Goal: Task Accomplishment & Management: Use online tool/utility

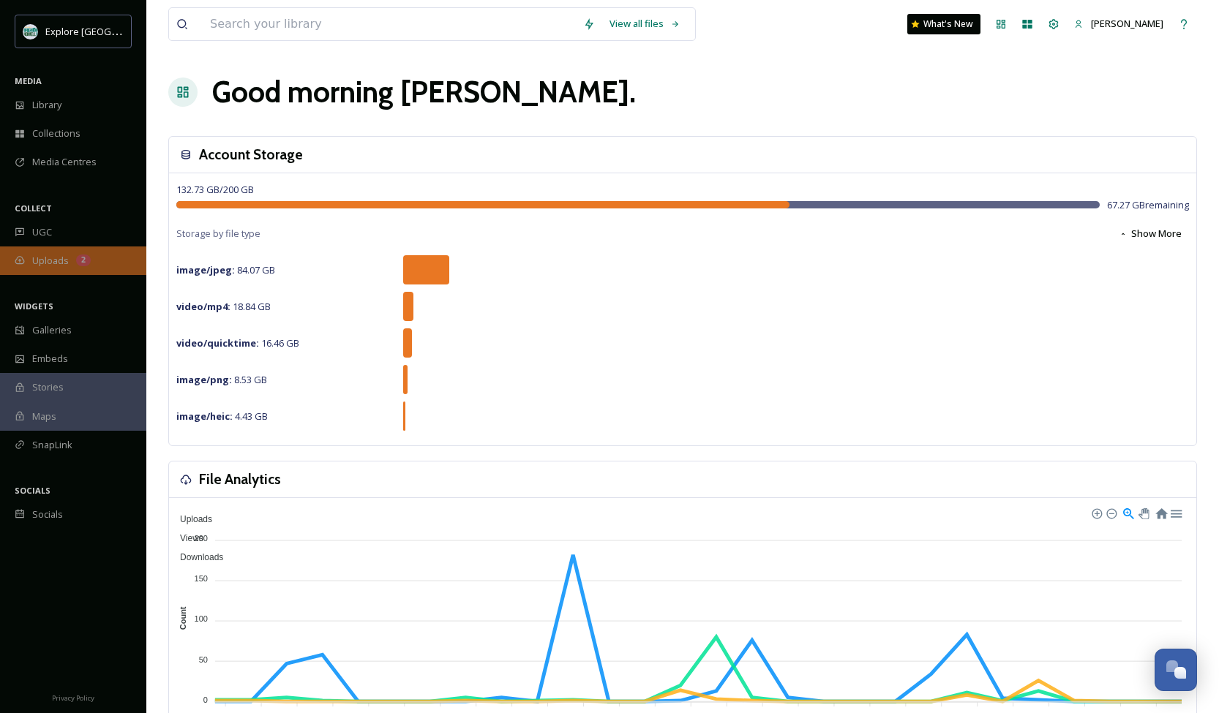
click at [35, 257] on span "Uploads" at bounding box center [50, 261] width 37 height 14
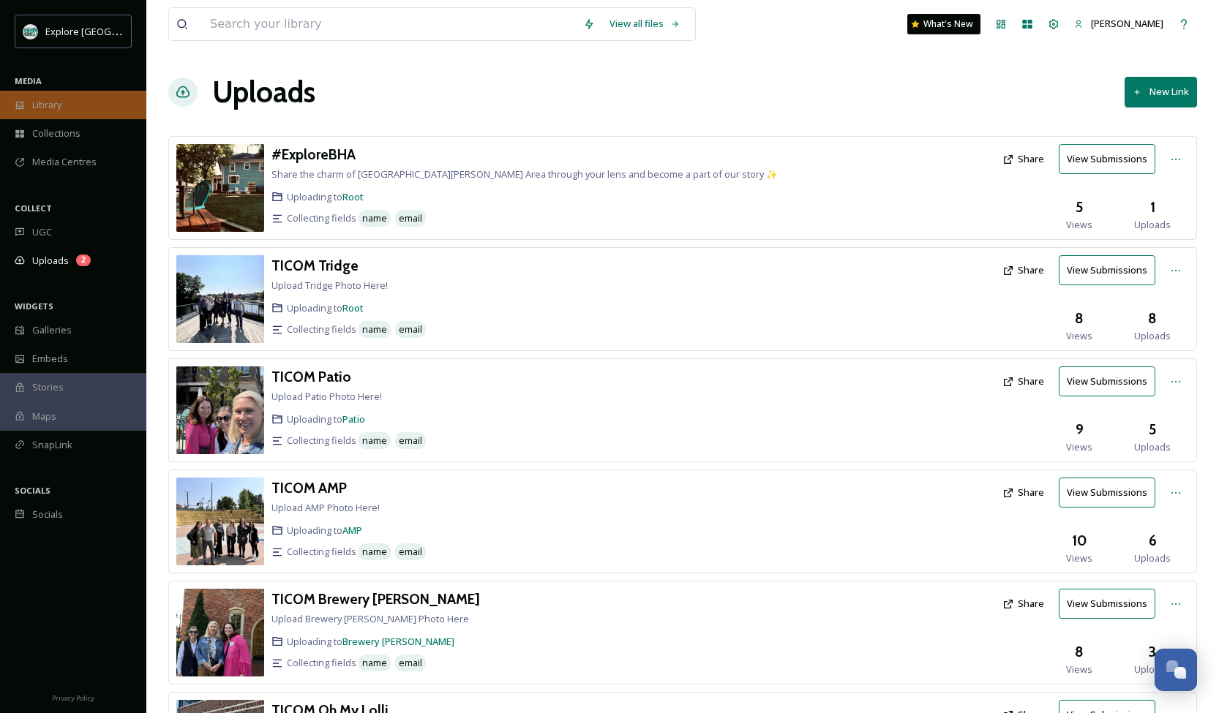
click at [46, 92] on div "Library" at bounding box center [73, 105] width 146 height 29
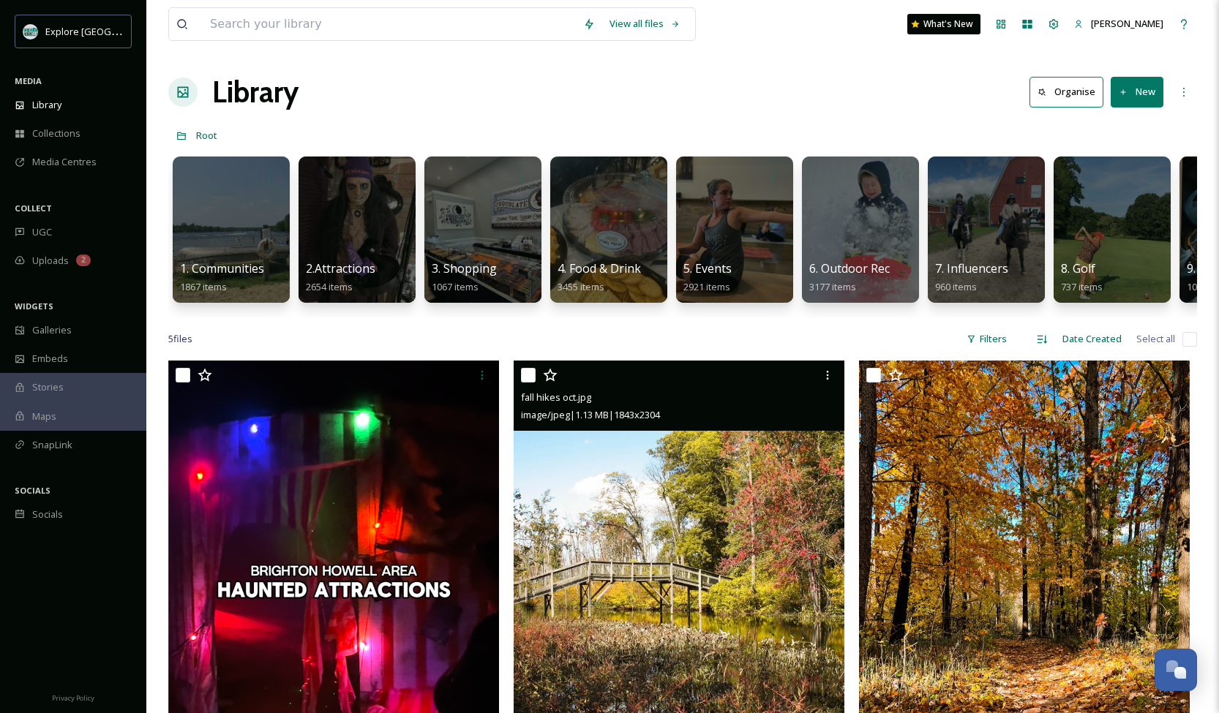
click at [526, 379] on input "checkbox" at bounding box center [528, 375] width 15 height 15
checkbox input "true"
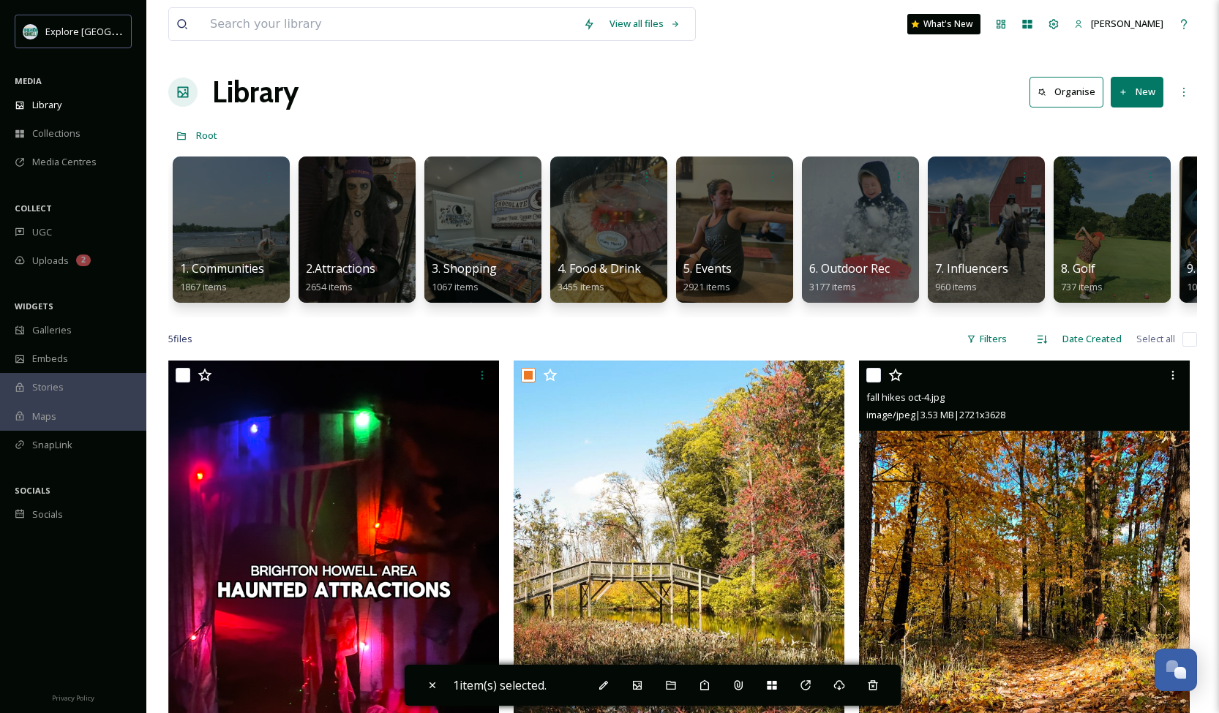
click at [871, 379] on input "checkbox" at bounding box center [873, 375] width 15 height 15
checkbox input "true"
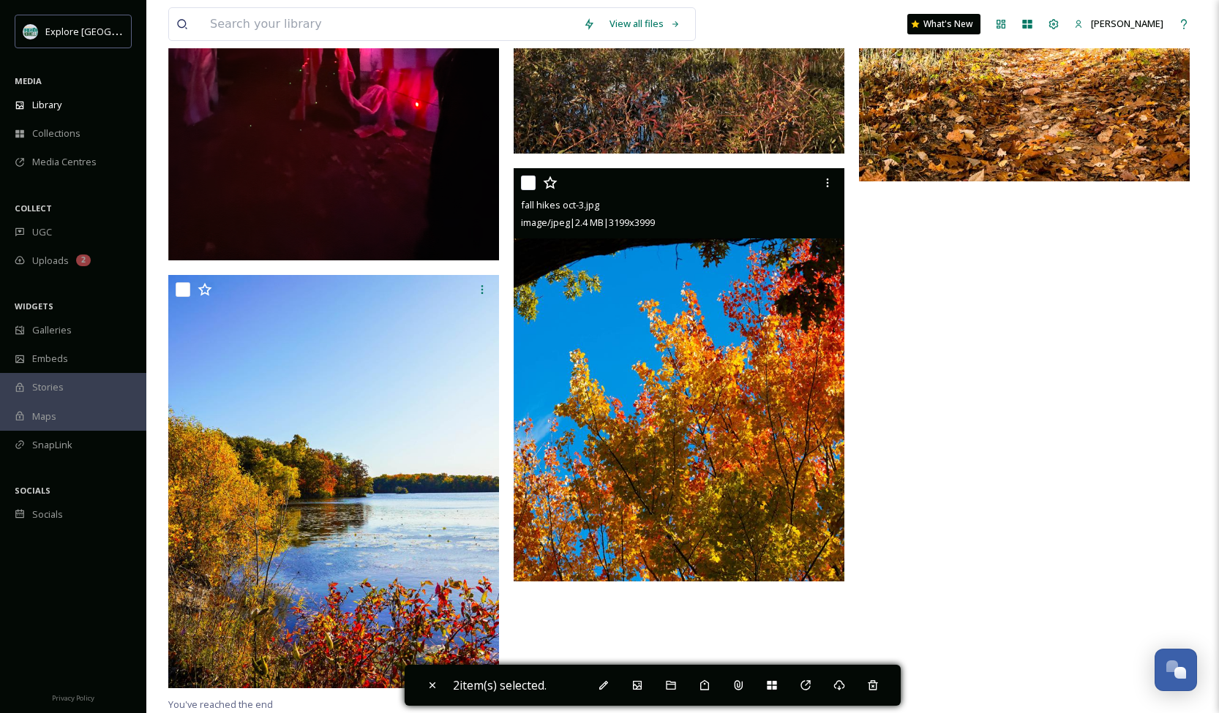
scroll to position [620, 0]
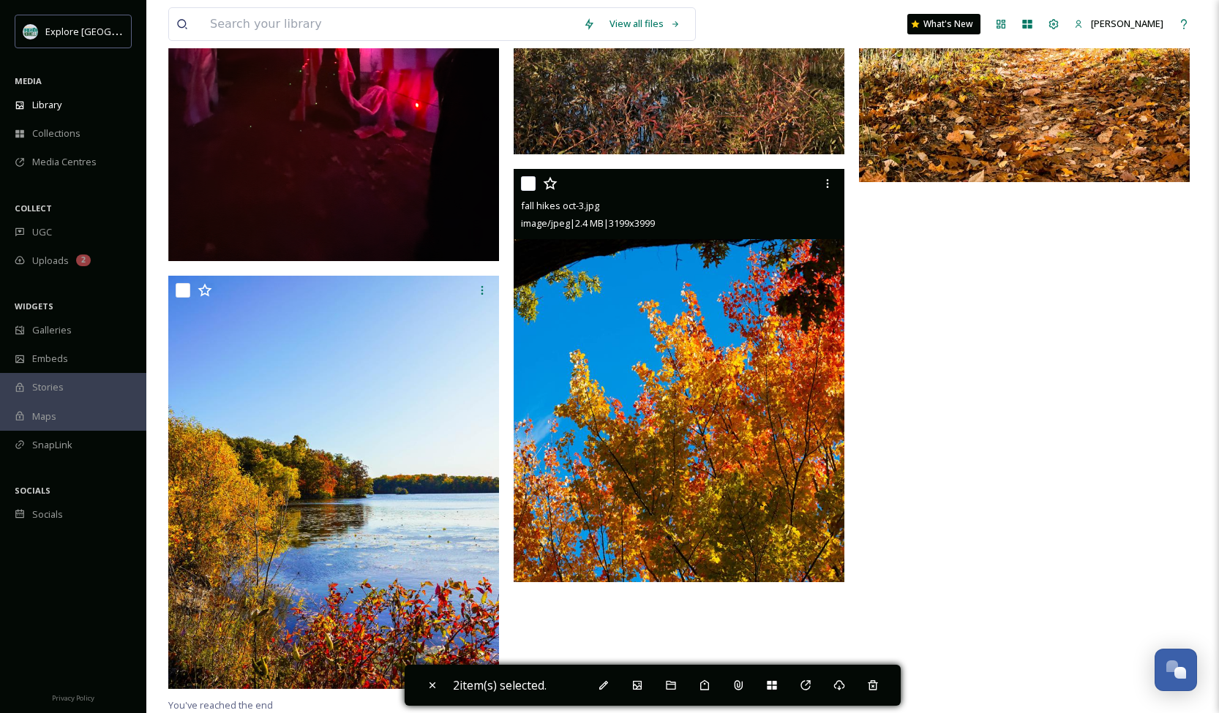
click at [522, 183] on input "checkbox" at bounding box center [528, 183] width 15 height 15
checkbox input "true"
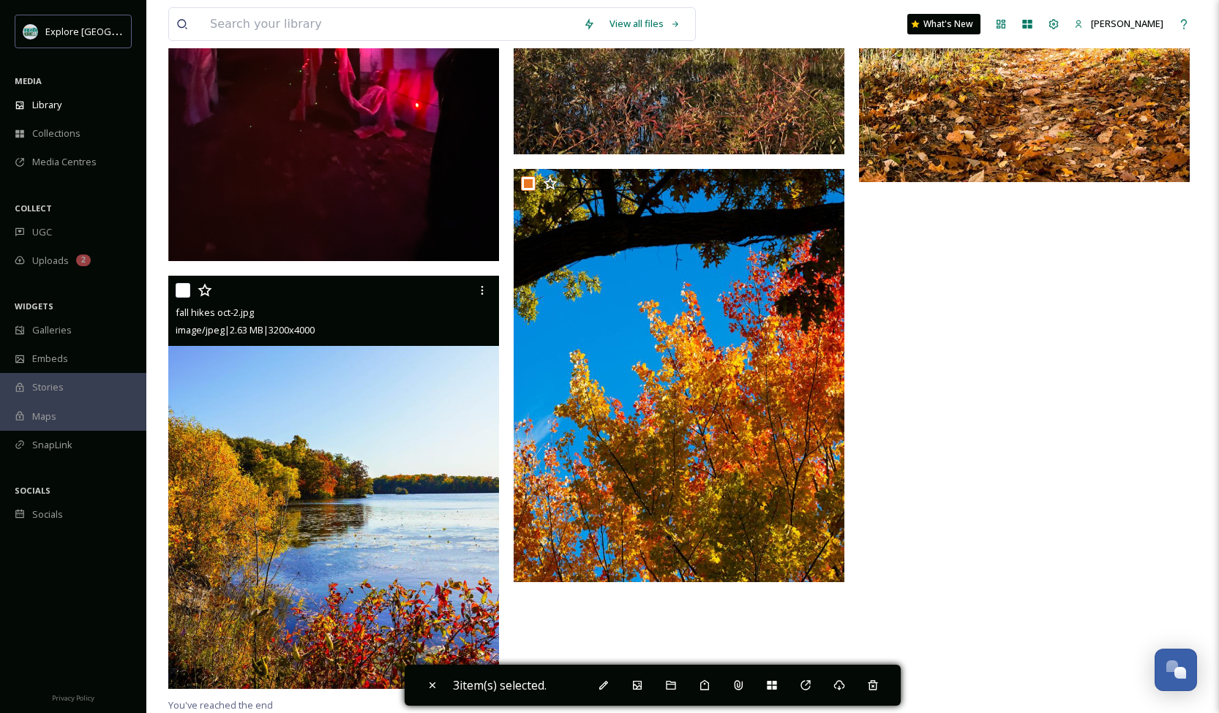
click at [183, 297] on input "checkbox" at bounding box center [183, 290] width 15 height 15
checkbox input "true"
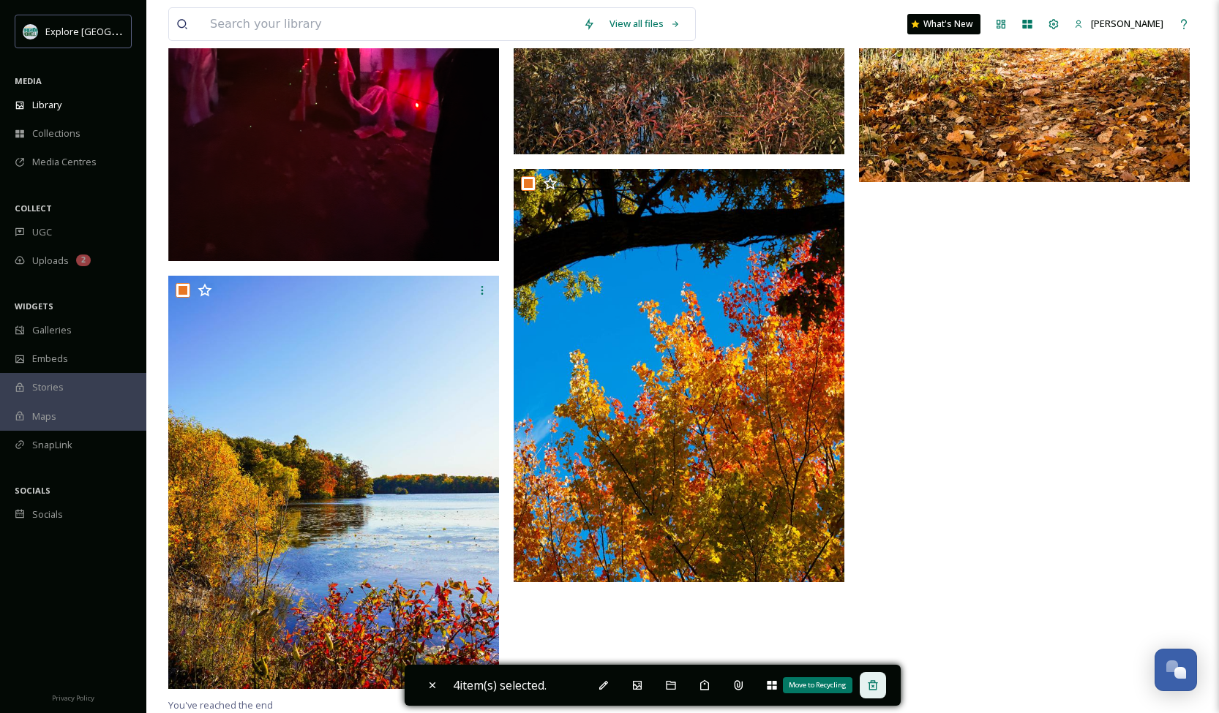
click at [876, 685] on icon at bounding box center [873, 686] width 12 height 12
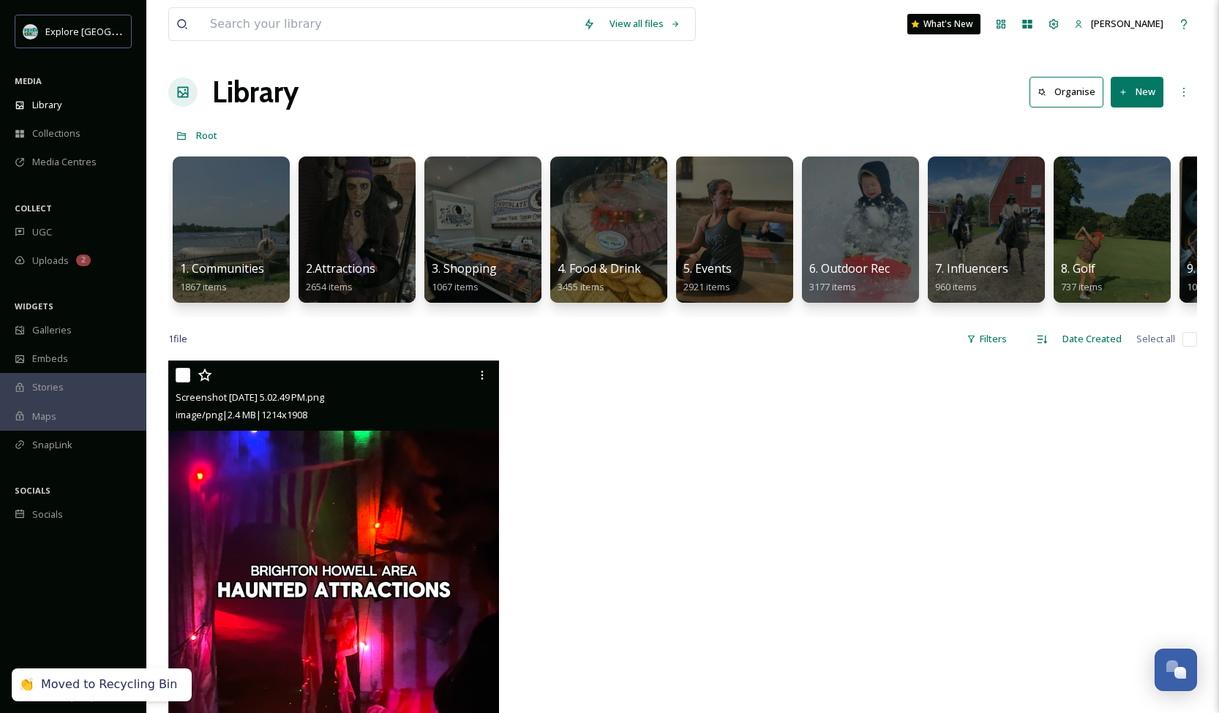
scroll to position [0, 0]
click at [489, 372] on div at bounding box center [482, 375] width 26 height 26
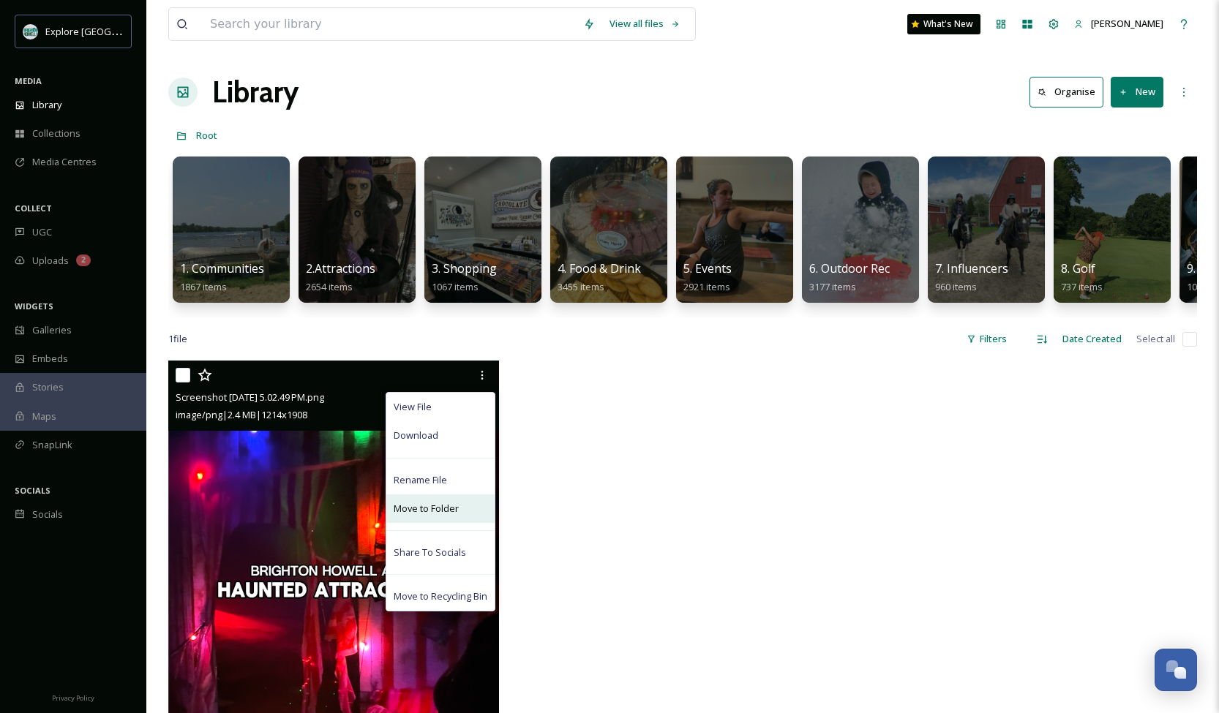
click at [418, 505] on span "Move to Folder" at bounding box center [426, 509] width 65 height 14
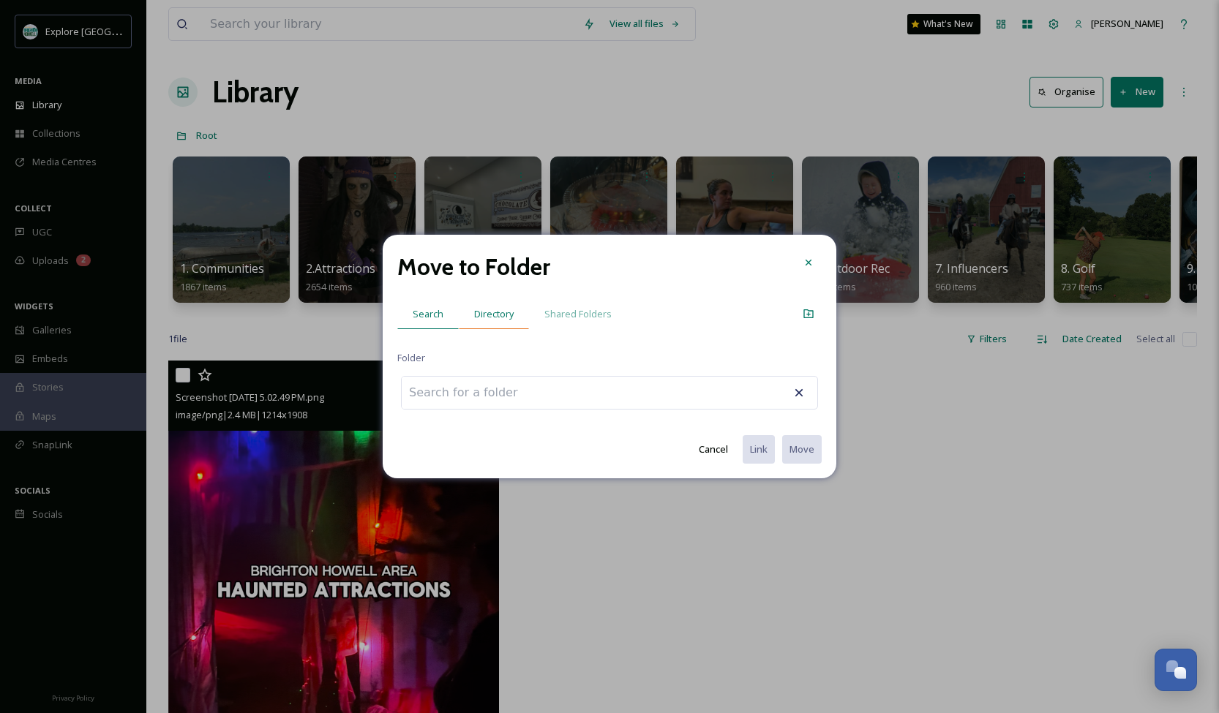
click at [488, 309] on span "Directory" at bounding box center [493, 314] width 39 height 14
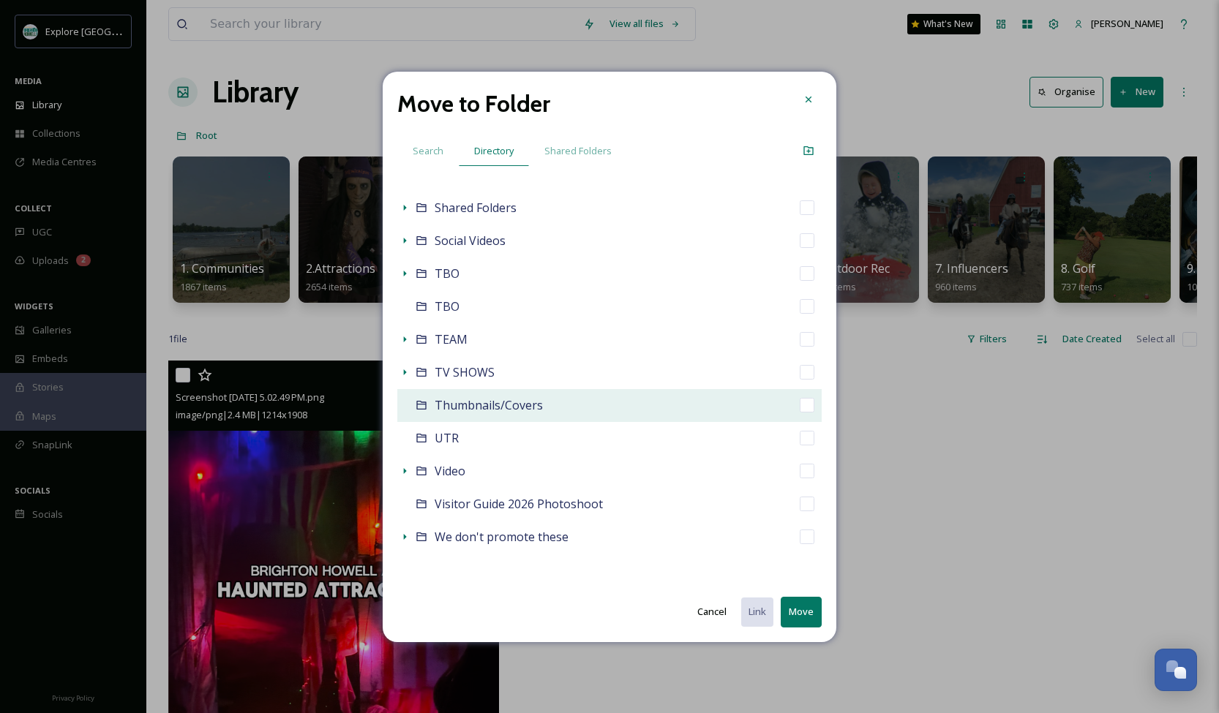
scroll to position [851, 0]
click at [803, 407] on input "checkbox" at bounding box center [806, 406] width 15 height 15
checkbox input "true"
checkbox input "false"
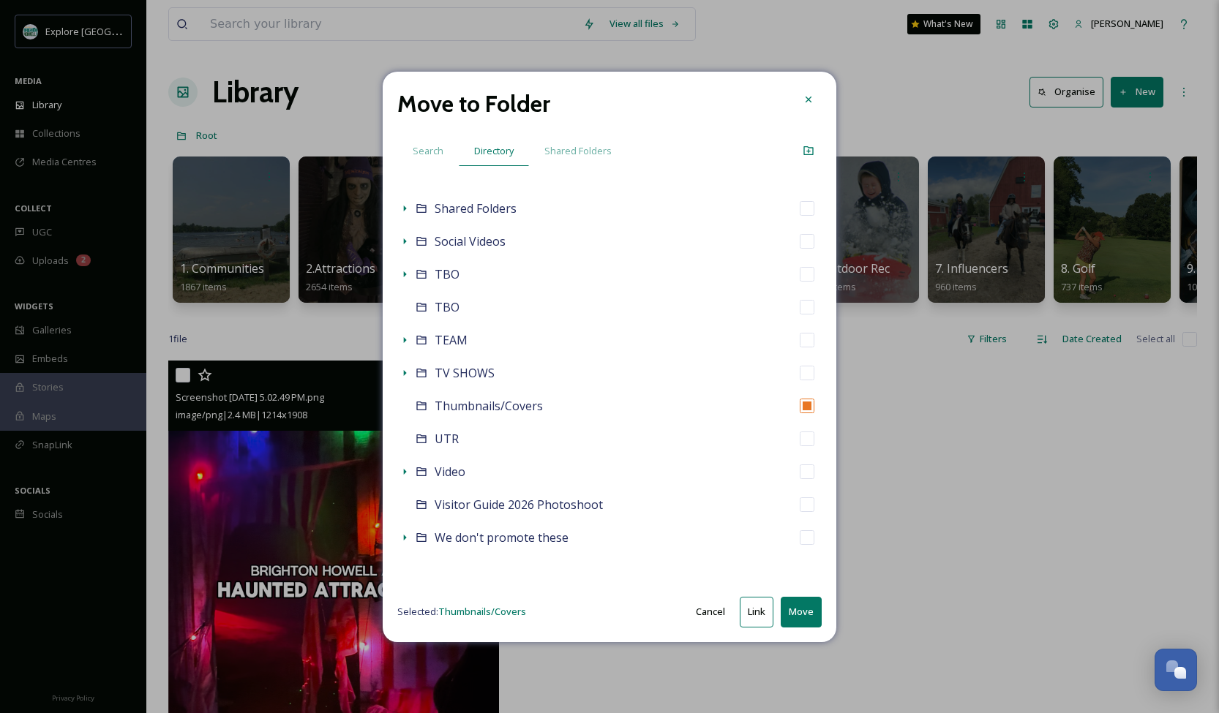
click at [806, 609] on button "Move" at bounding box center [800, 612] width 41 height 30
